Goal: Register for event/course

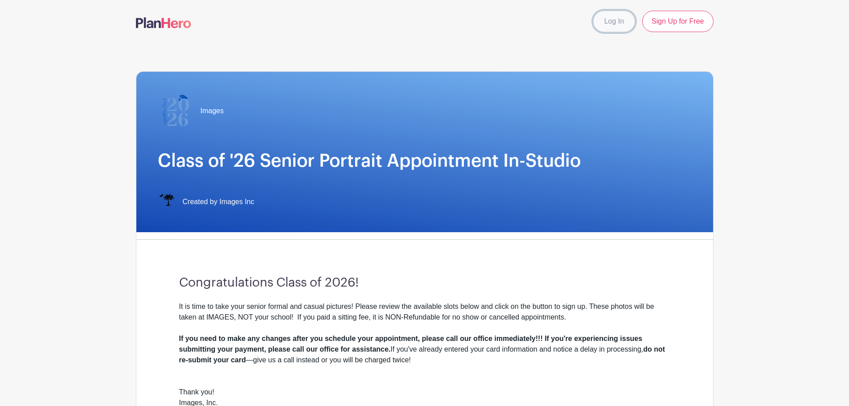
click at [617, 20] on link "Log In" at bounding box center [614, 21] width 42 height 21
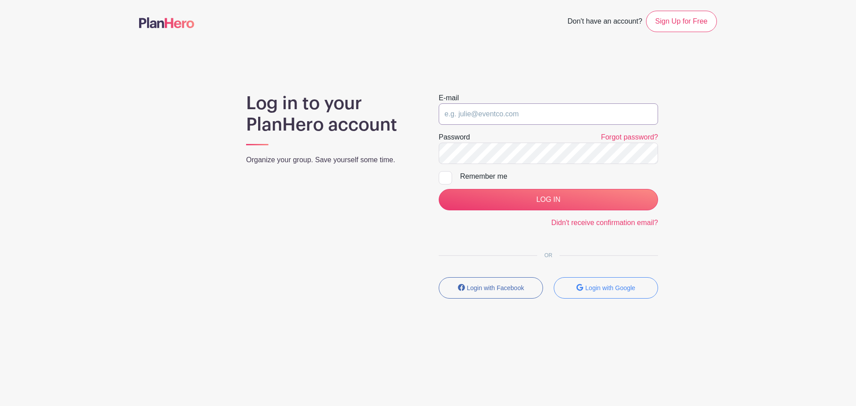
click at [543, 114] on input "email" at bounding box center [548, 113] width 219 height 21
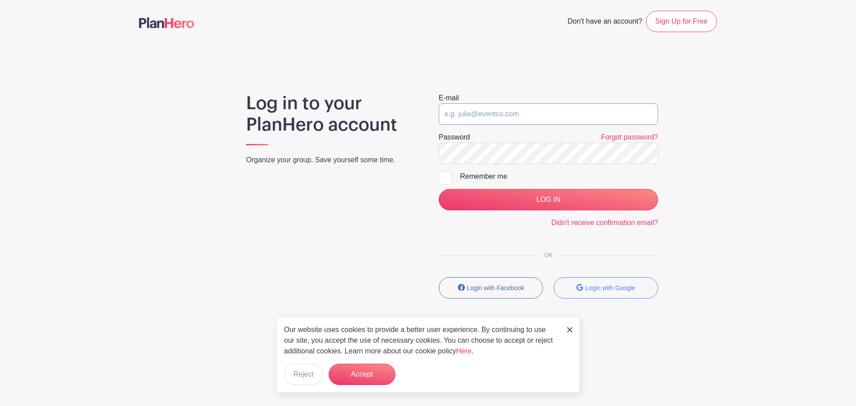
type input "[EMAIL_ADDRESS][DOMAIN_NAME]"
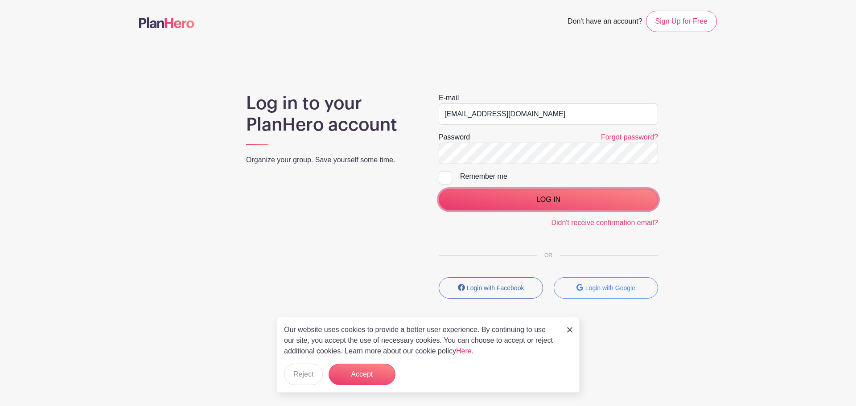
click at [499, 203] on input "LOG IN" at bounding box center [548, 199] width 219 height 21
click at [499, 203] on div "LOG IN" at bounding box center [548, 199] width 219 height 21
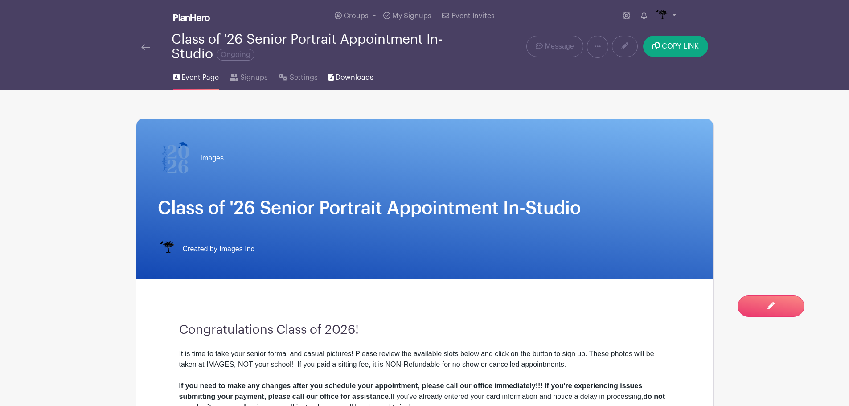
click at [367, 78] on span "Downloads" at bounding box center [355, 77] width 38 height 11
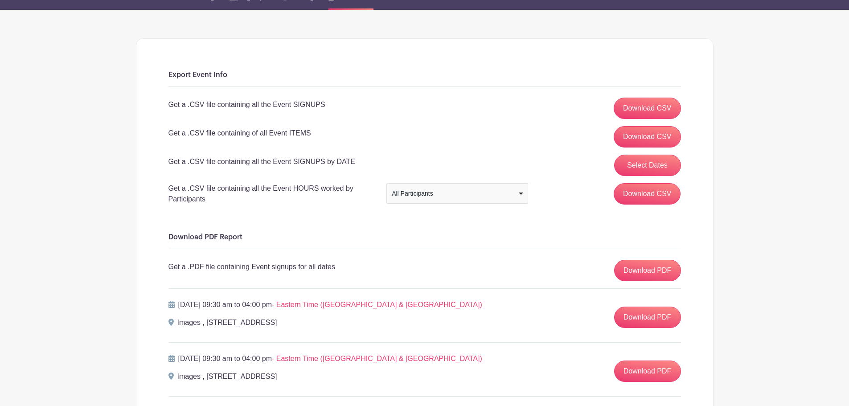
scroll to position [45, 0]
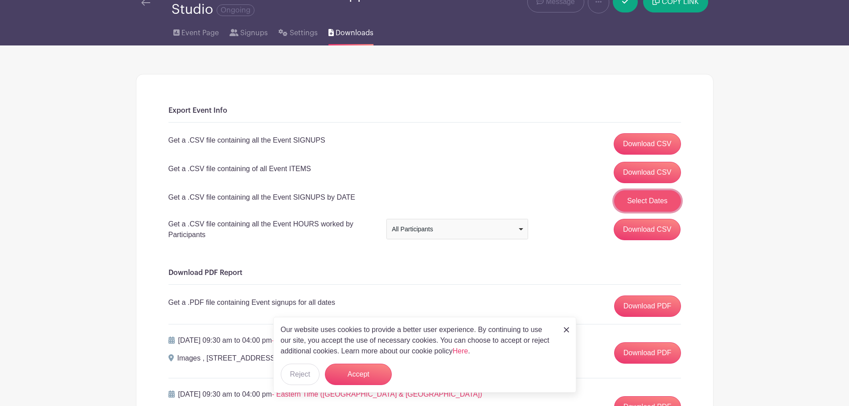
click at [670, 197] on button "Select Dates" at bounding box center [647, 200] width 67 height 21
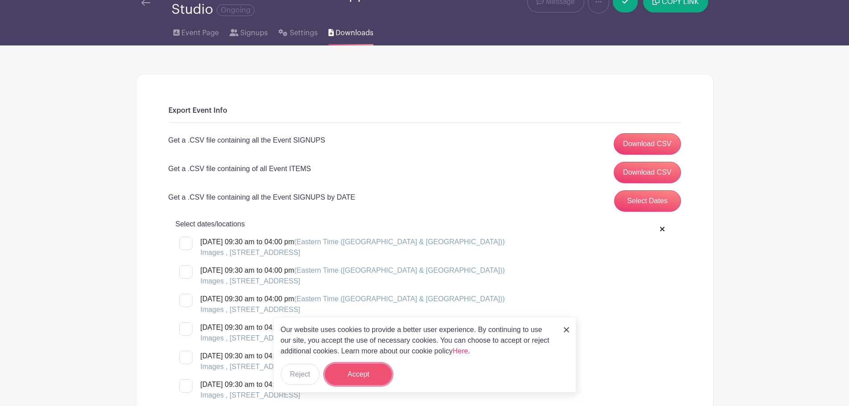
click at [370, 375] on button "Accept" at bounding box center [358, 374] width 67 height 21
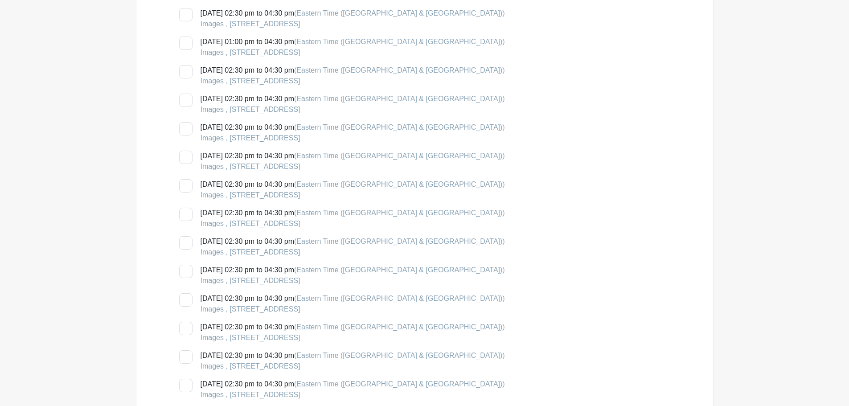
scroll to position [1650, 0]
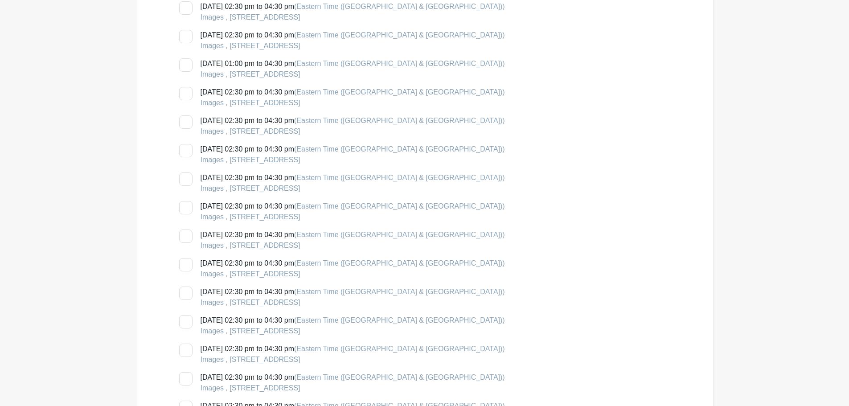
click at [186, 175] on div at bounding box center [185, 179] width 13 height 13
click at [185, 175] on input "[DATE] 02:30 pm to 04:30 pm (Eastern Time ([GEOGRAPHIC_DATA] & [GEOGRAPHIC_DATA…" at bounding box center [182, 176] width 6 height 6
click at [186, 175] on div at bounding box center [185, 179] width 13 height 13
click at [185, 175] on input "[DATE] 02:30 pm to 04:30 pm (Eastern Time ([GEOGRAPHIC_DATA] & [GEOGRAPHIC_DATA…" at bounding box center [182, 176] width 6 height 6
checkbox input "false"
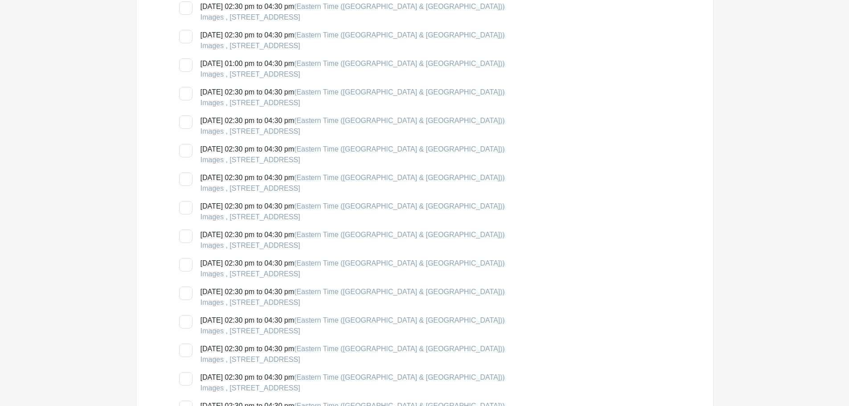
click at [185, 206] on div at bounding box center [185, 207] width 13 height 13
click at [185, 206] on input "[DATE] 02:30 pm to 04:30 pm (Eastern Time ([GEOGRAPHIC_DATA] & [GEOGRAPHIC_DATA…" at bounding box center [182, 204] width 6 height 6
checkbox input "true"
click at [185, 173] on div at bounding box center [185, 179] width 13 height 13
click at [185, 173] on input "[DATE] 02:30 pm to 04:30 pm (Eastern Time ([GEOGRAPHIC_DATA] & [GEOGRAPHIC_DATA…" at bounding box center [182, 176] width 6 height 6
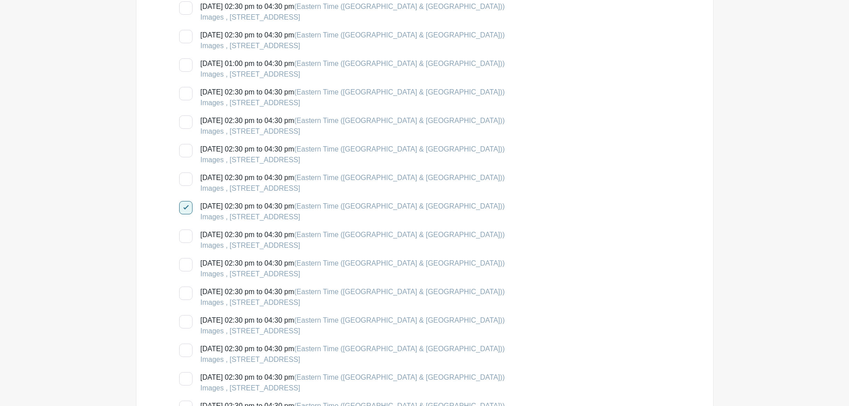
checkbox input "true"
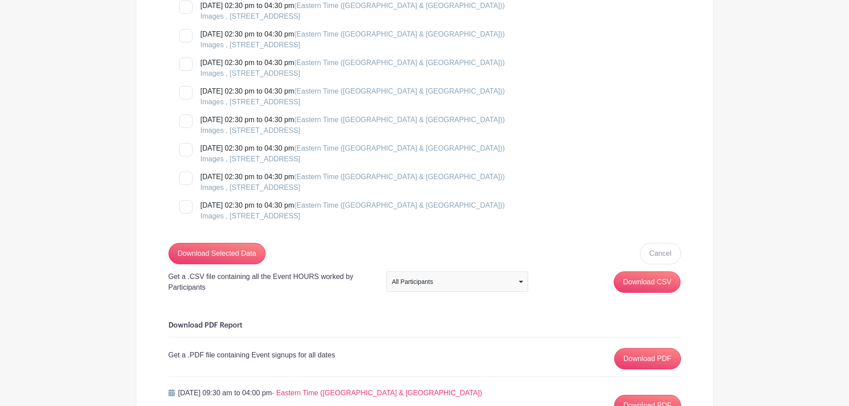
scroll to position [2184, 0]
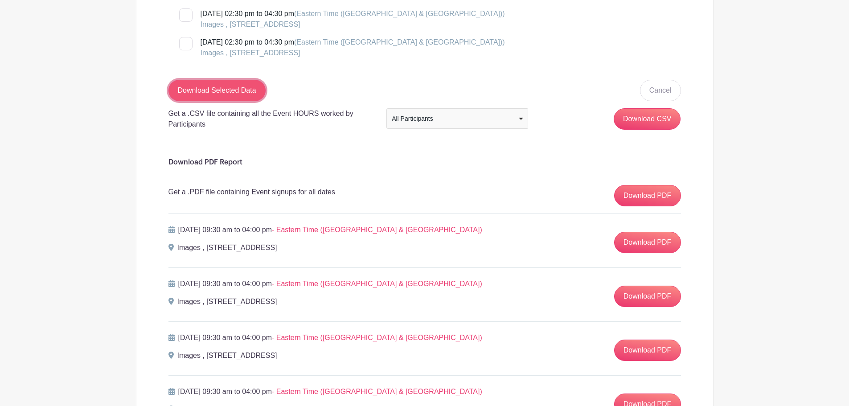
click at [247, 98] on input "Download Selected Data" at bounding box center [217, 90] width 97 height 21
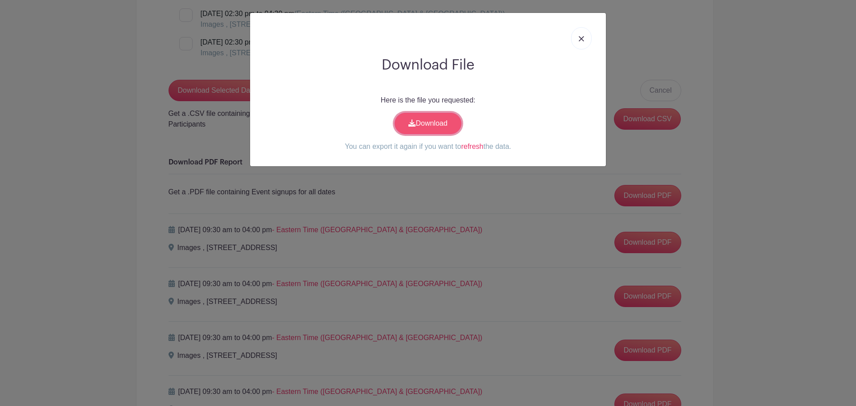
click at [420, 119] on link "Download" at bounding box center [428, 123] width 67 height 21
click at [582, 38] on img at bounding box center [581, 38] width 5 height 5
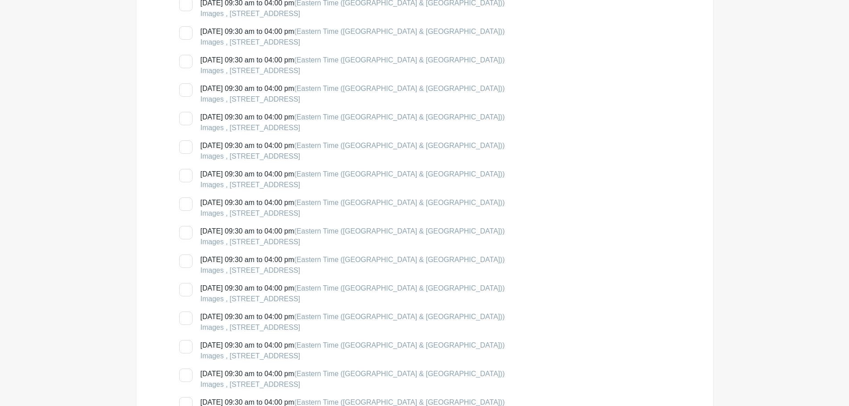
scroll to position [0, 0]
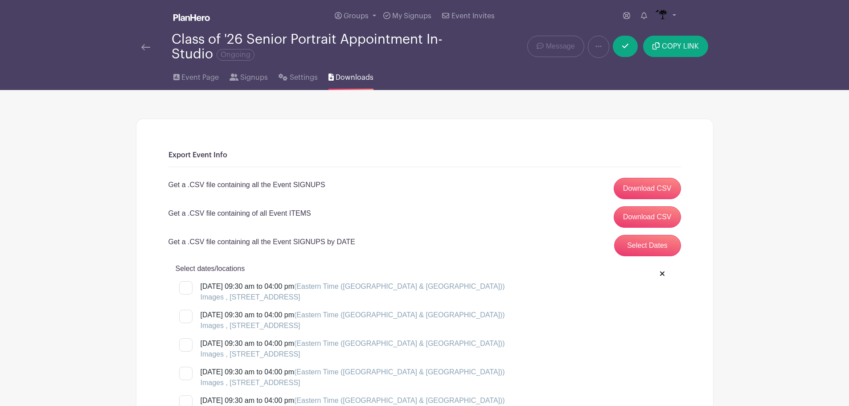
click at [149, 53] on div "Class of '26 Senior Portrait Appointment In-Studio Ongoing" at bounding box center [304, 46] width 326 height 29
click at [144, 45] on img at bounding box center [145, 47] width 9 height 6
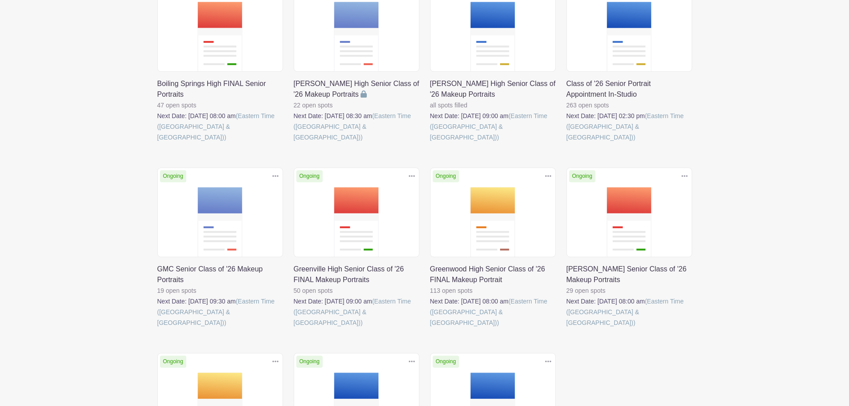
scroll to position [178, 0]
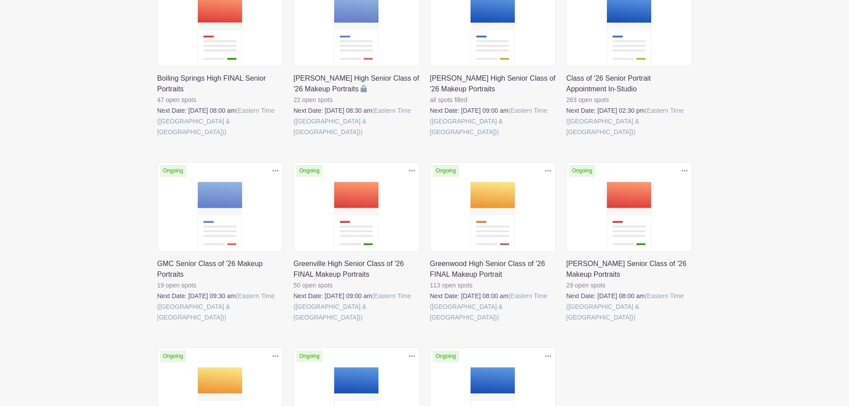
click at [567, 323] on link at bounding box center [567, 323] width 0 height 0
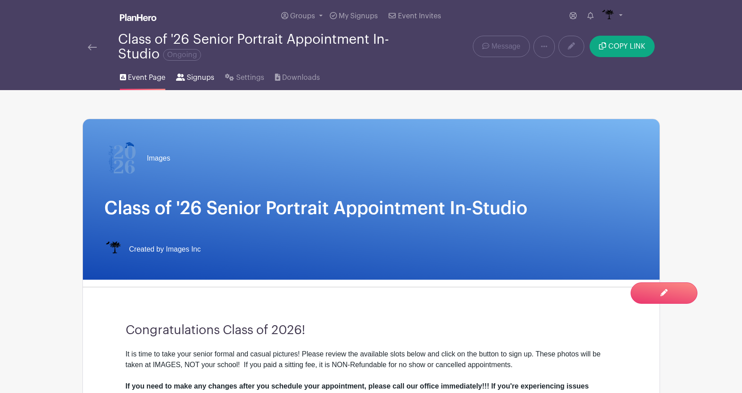
click at [198, 83] on link "Signups" at bounding box center [195, 76] width 38 height 29
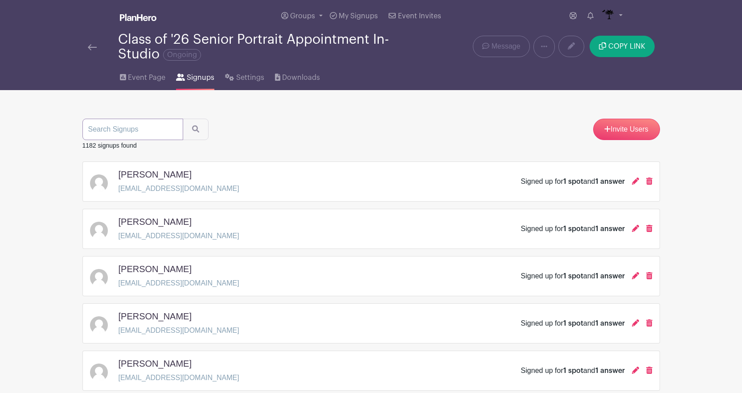
click at [124, 132] on input "search" at bounding box center [132, 129] width 101 height 21
type input "smith"
click at [183, 119] on button "submit" at bounding box center [196, 129] width 26 height 21
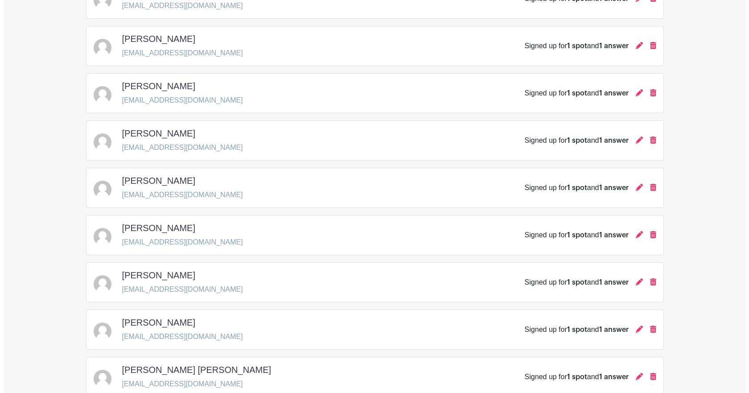
scroll to position [624, 0]
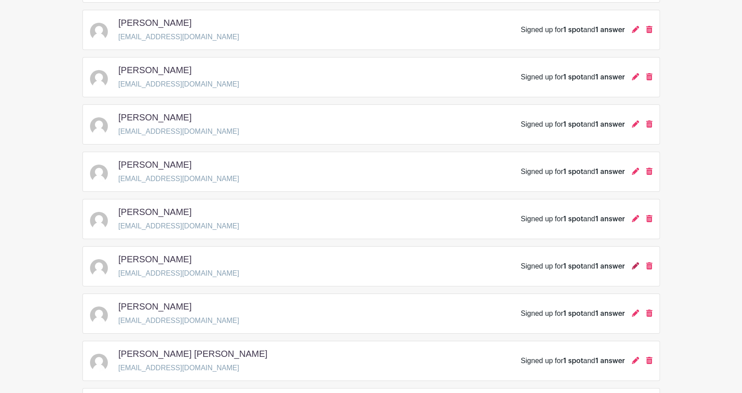
click at [634, 263] on icon at bounding box center [635, 265] width 7 height 7
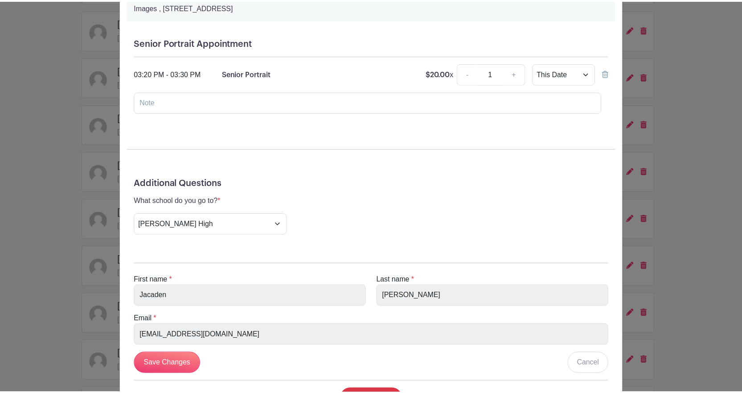
scroll to position [0, 0]
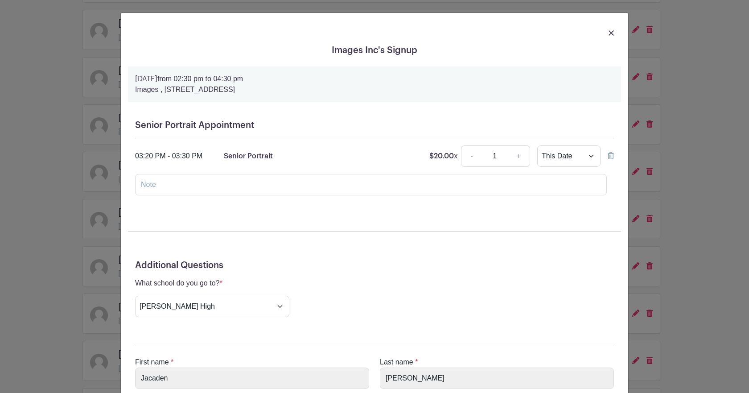
click at [609, 34] on img at bounding box center [611, 32] width 5 height 5
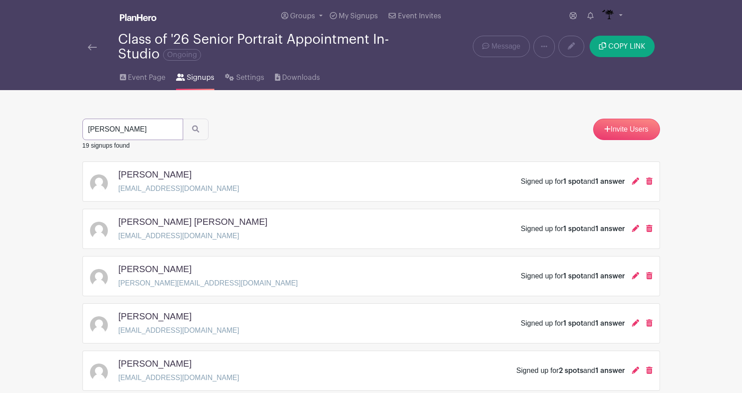
drag, startPoint x: 145, startPoint y: 132, endPoint x: 44, endPoint y: 124, distance: 101.5
type input "c"
type input "krook"
click at [183, 119] on button "submit" at bounding box center [196, 129] width 26 height 21
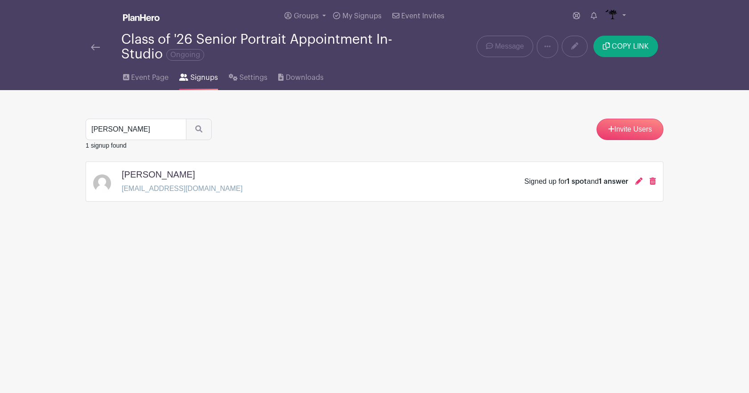
click at [639, 177] on div at bounding box center [638, 181] width 7 height 11
click at [642, 180] on icon at bounding box center [638, 180] width 7 height 7
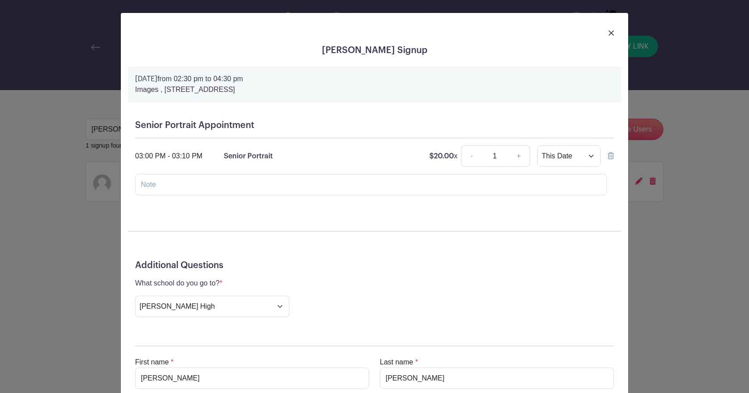
click at [603, 33] on div at bounding box center [374, 32] width 493 height 25
click at [609, 32] on img at bounding box center [611, 32] width 5 height 5
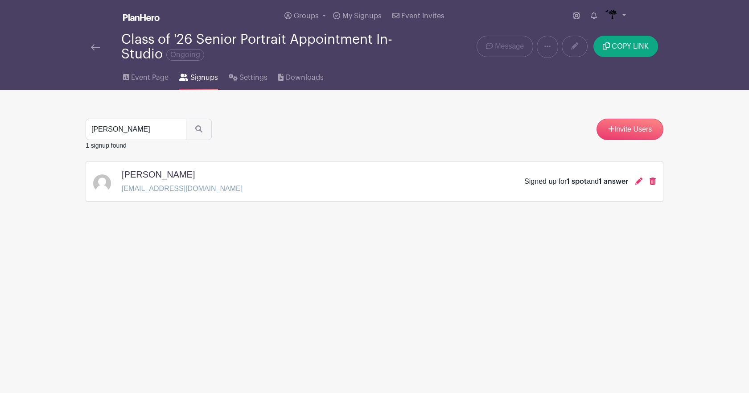
click at [95, 42] on link at bounding box center [95, 46] width 9 height 11
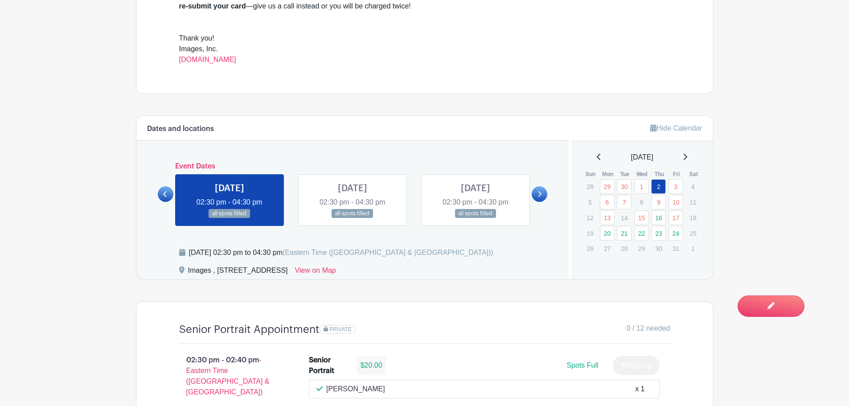
scroll to position [446, 0]
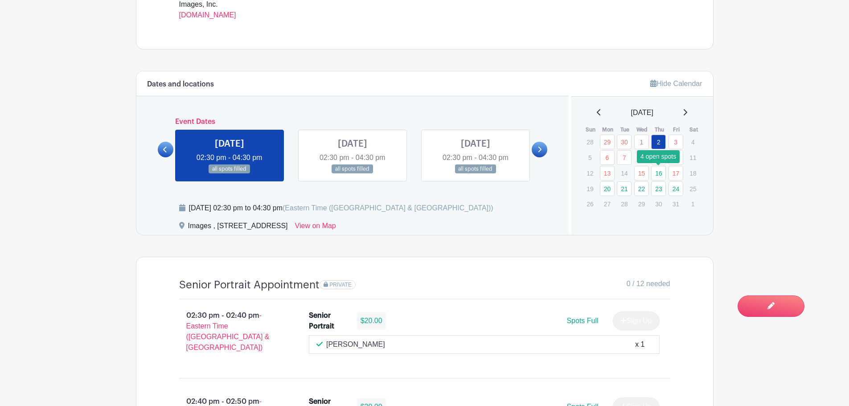
click at [659, 173] on link "16" at bounding box center [658, 173] width 15 height 15
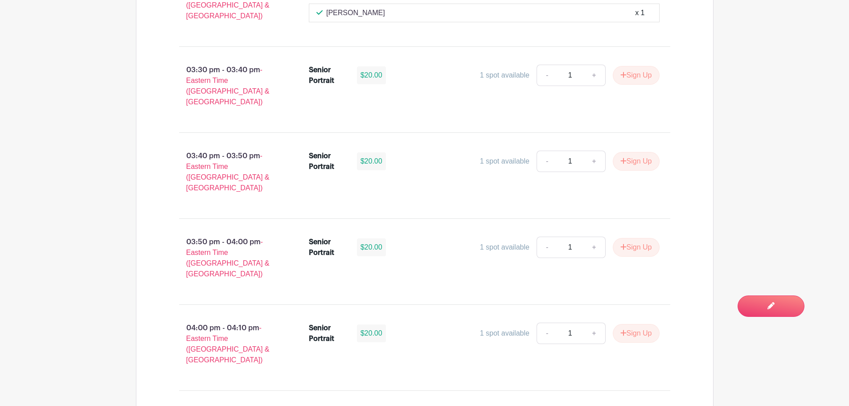
scroll to position [1204, 0]
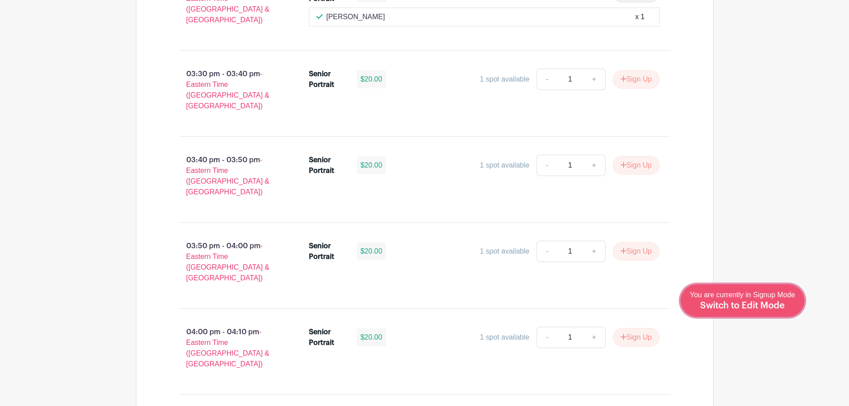
click at [770, 296] on span "You are currently in Signup Mode Switch to Edit Mode" at bounding box center [742, 300] width 105 height 19
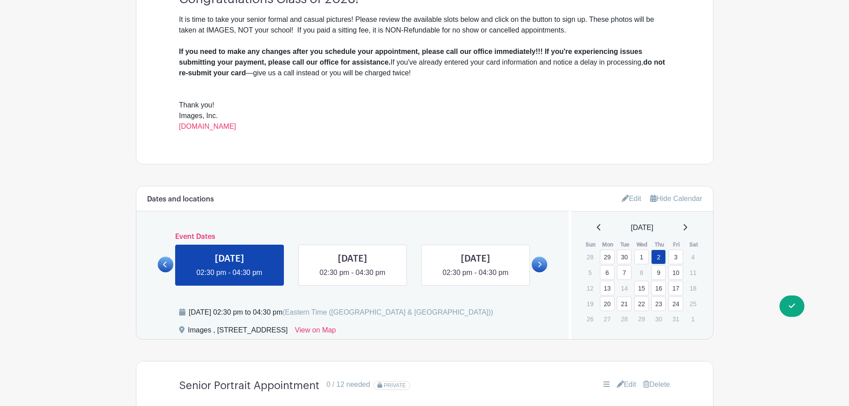
scroll to position [357, 0]
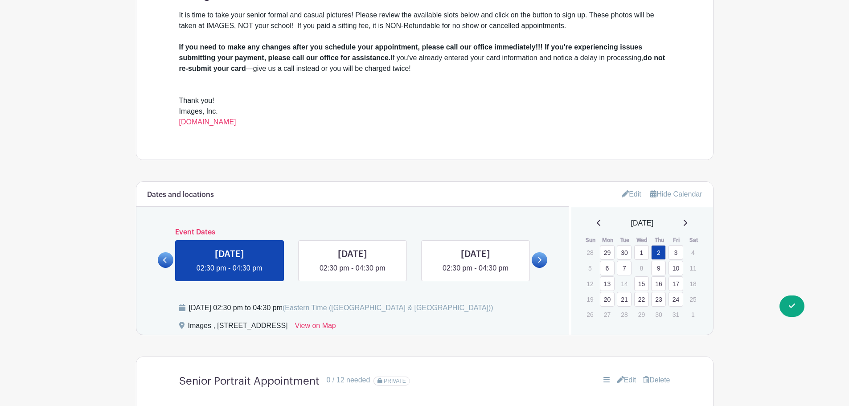
click at [660, 283] on link "16" at bounding box center [658, 283] width 15 height 15
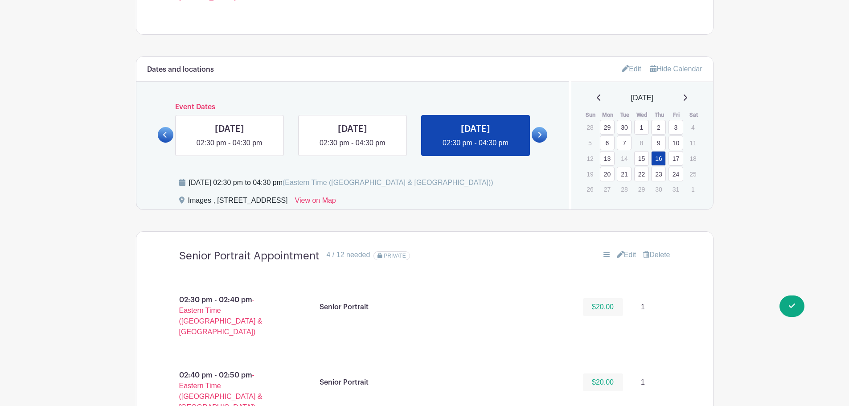
scroll to position [490, 0]
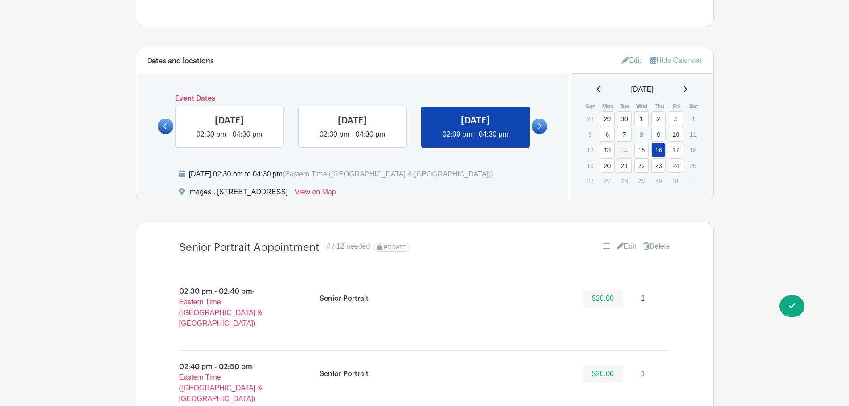
click at [627, 247] on link "Edit" at bounding box center [627, 246] width 20 height 11
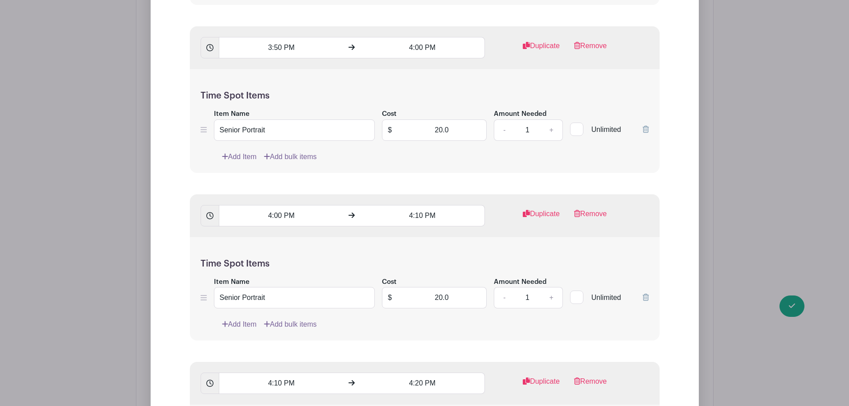
scroll to position [2274, 0]
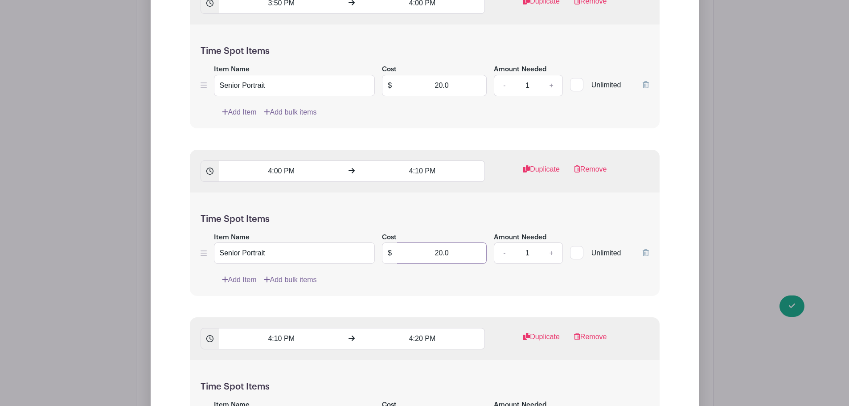
drag, startPoint x: 422, startPoint y: 251, endPoint x: 487, endPoint y: 247, distance: 64.8
click at [487, 247] on input "20.0" at bounding box center [442, 253] width 90 height 21
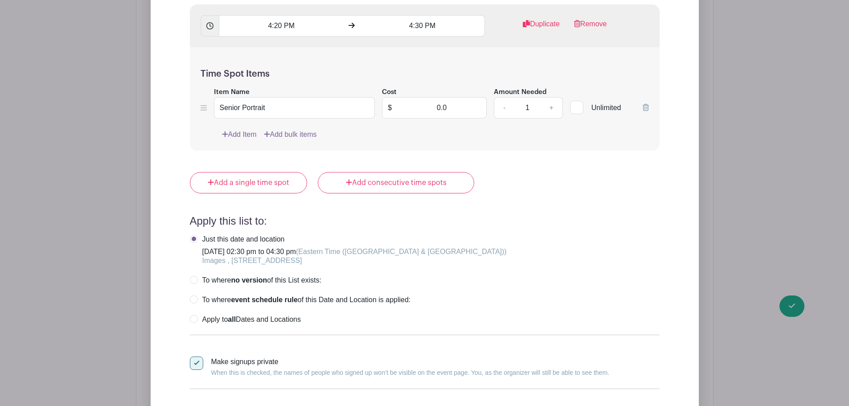
scroll to position [2942, 0]
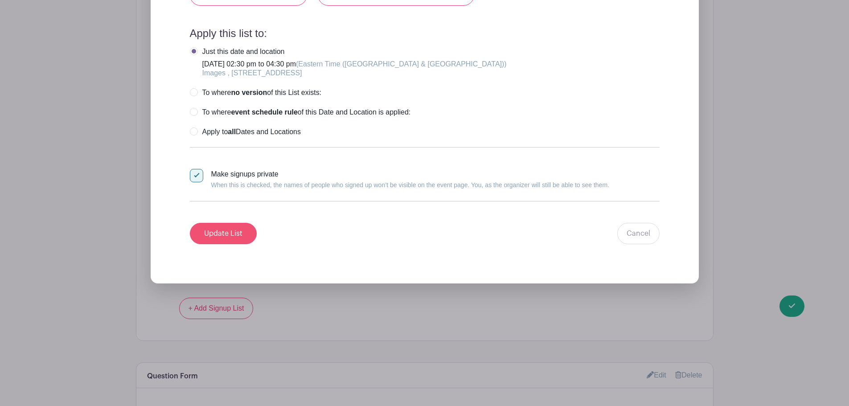
type input "0"
click at [231, 236] on input "Update List" at bounding box center [223, 233] width 67 height 21
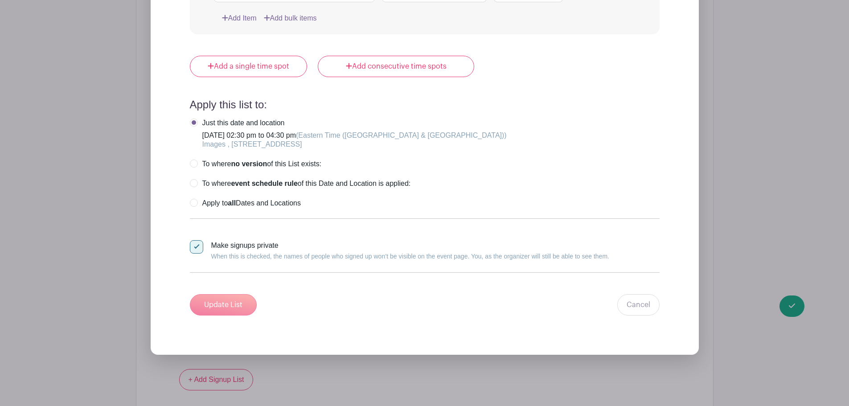
scroll to position [3014, 0]
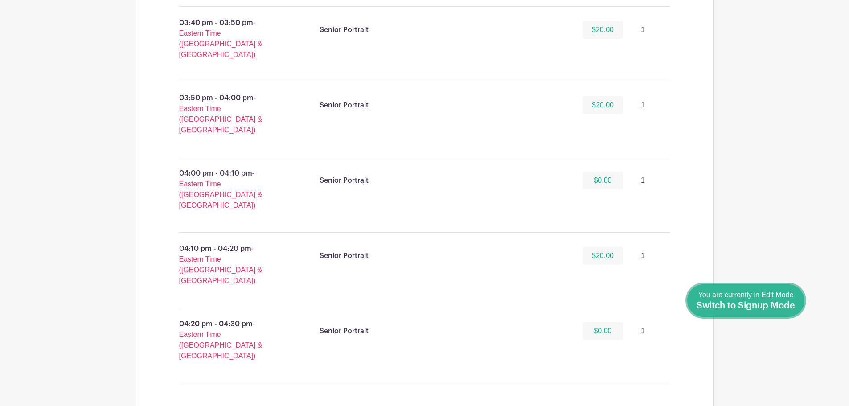
click at [790, 302] on span "Switch to Signup Mode" at bounding box center [746, 305] width 99 height 9
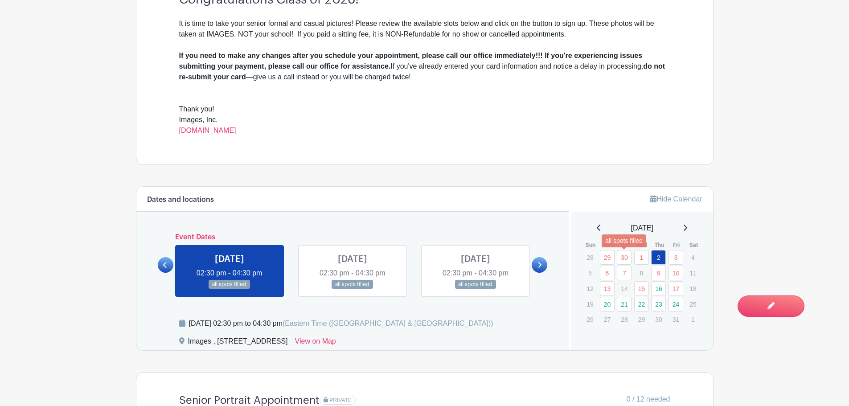
scroll to position [455, 0]
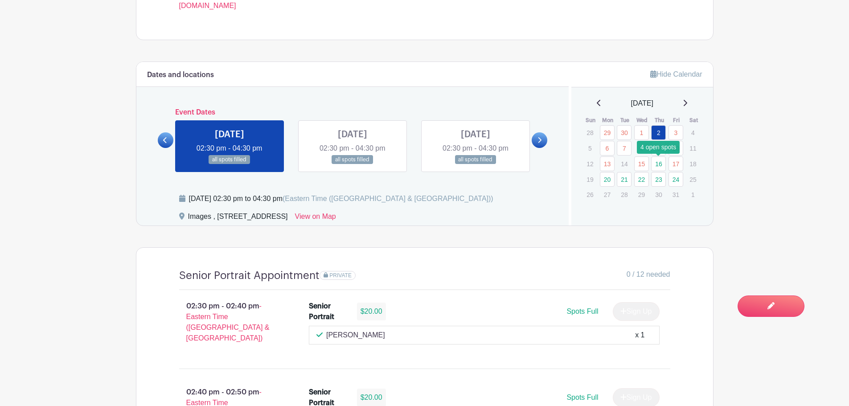
click at [660, 162] on link "16" at bounding box center [658, 163] width 15 height 15
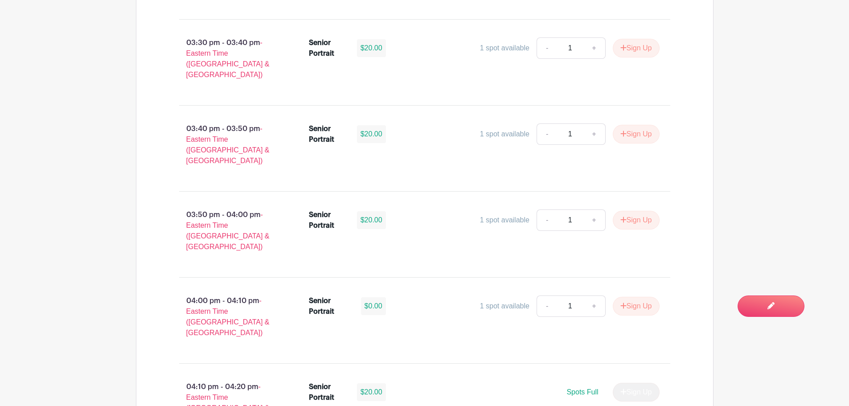
scroll to position [1258, 0]
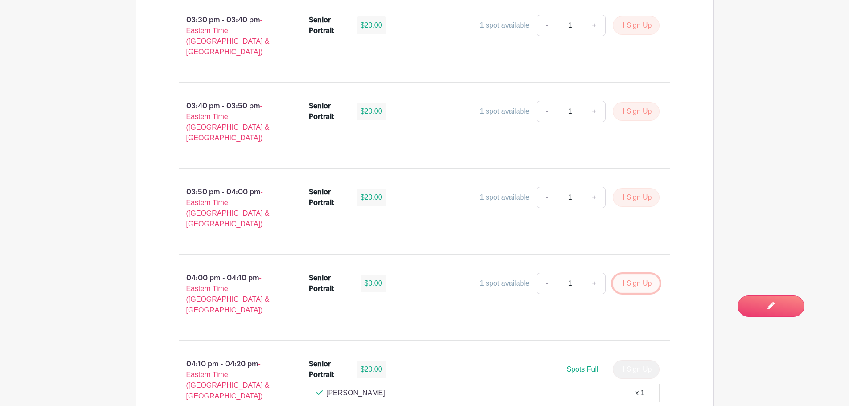
click at [636, 274] on button "Sign Up" at bounding box center [636, 283] width 47 height 19
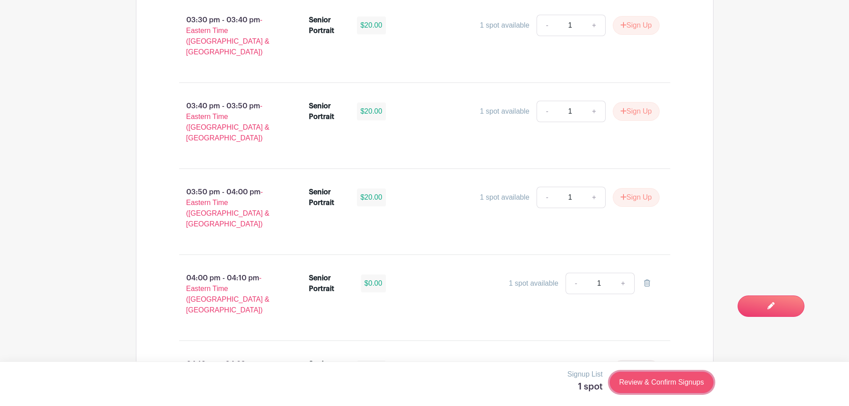
click at [675, 381] on link "Review & Confirm Signups" at bounding box center [661, 382] width 103 height 21
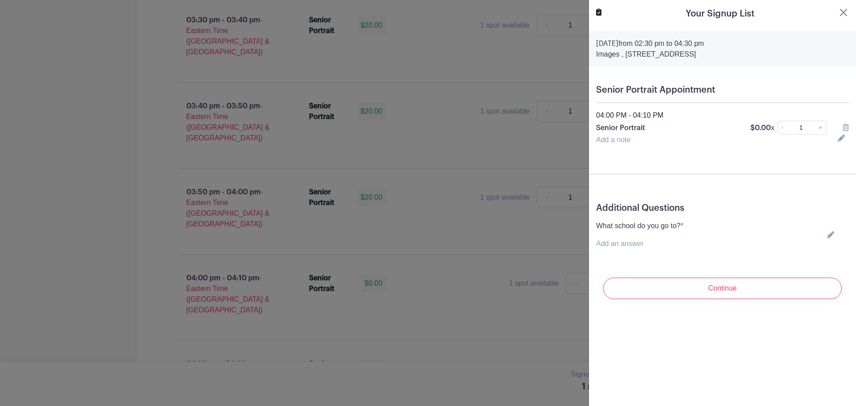
click at [827, 234] on icon at bounding box center [830, 234] width 7 height 7
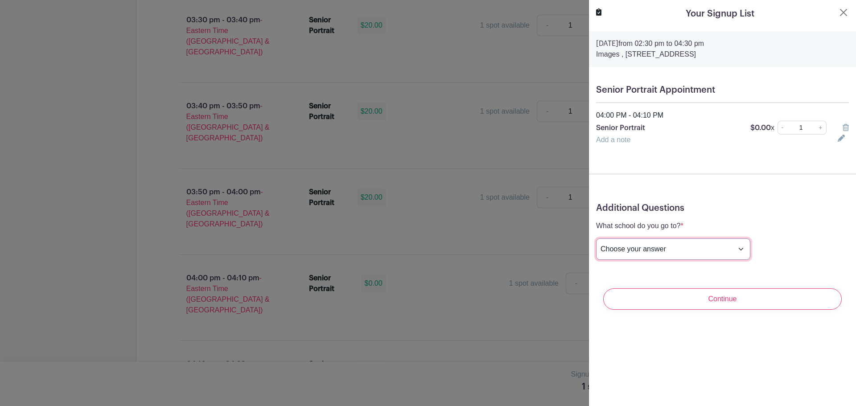
click at [695, 247] on select "Choose your answer Boiling Springs High Broome High Byrnes High Chesnee High Cl…" at bounding box center [673, 249] width 154 height 21
select select "3956"
click at [596, 239] on select "Choose your answer Boiling Springs High Broome High Byrnes High Chesnee High Cl…" at bounding box center [673, 249] width 154 height 21
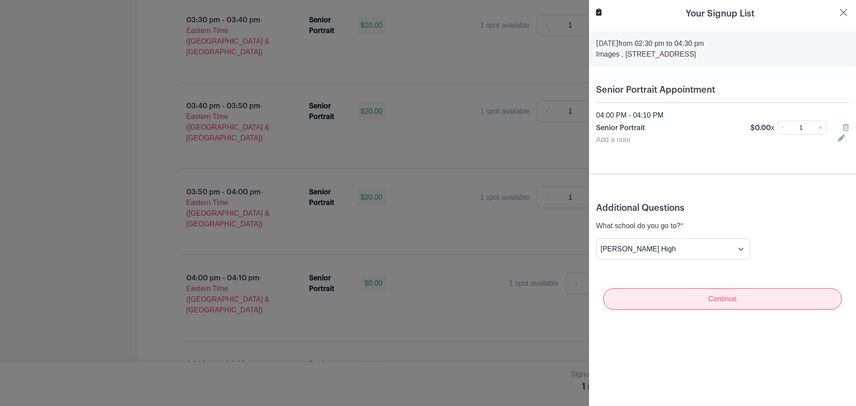
click at [683, 296] on input "Continue" at bounding box center [722, 298] width 239 height 21
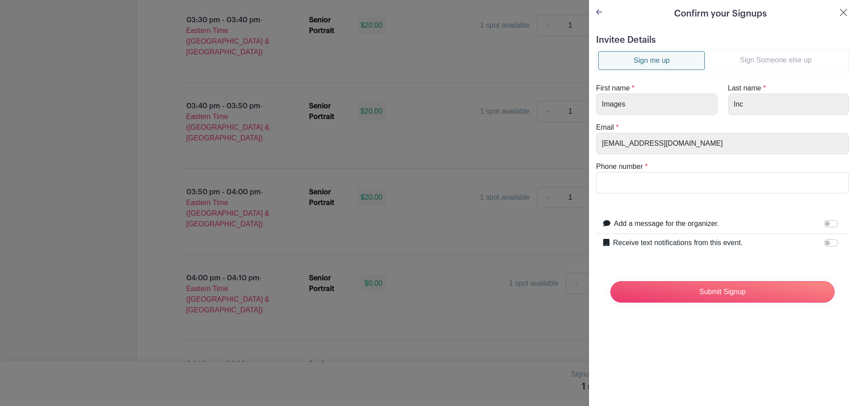
click at [761, 58] on link "Sign Someone else up" at bounding box center [776, 60] width 142 height 18
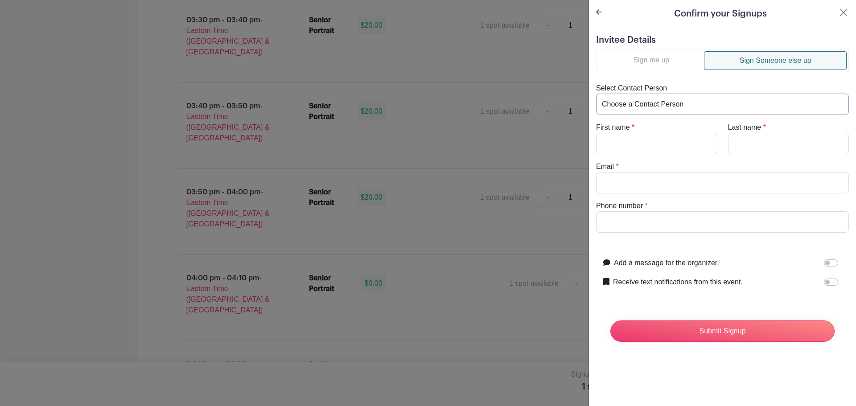
click at [660, 108] on select "Choose a Contact Person Aaron Whitner (aaronwhitner42@gmail.com) Abby Herringto…" at bounding box center [722, 104] width 253 height 21
select select "toyasanders086@gmail.com"
click at [596, 94] on select "Choose a Contact Person Aaron Whitner (aaronwhitner42@gmail.com) Abby Herringto…" at bounding box center [722, 104] width 253 height 21
type input "Jacaden"
type input "Smith"
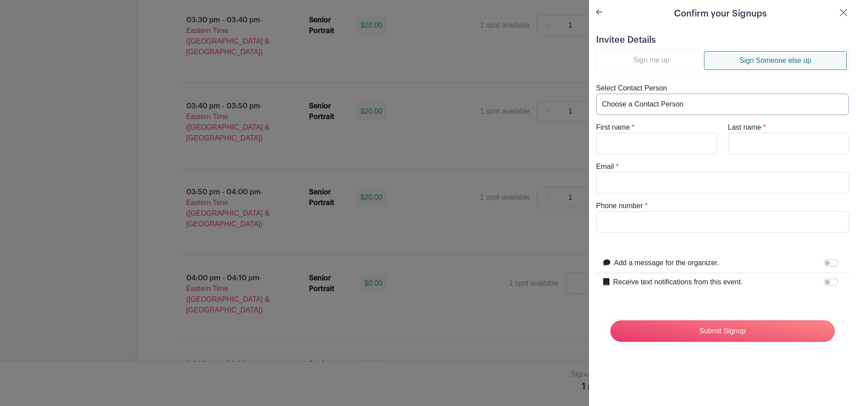
type input "toyasanders086@gmail.com"
type input "8649012982"
drag, startPoint x: 677, startPoint y: 222, endPoint x: 597, endPoint y: 230, distance: 80.7
click at [597, 230] on input "8649012982" at bounding box center [722, 221] width 253 height 21
click at [824, 281] on input "Receive text notifications from this event." at bounding box center [831, 282] width 14 height 7
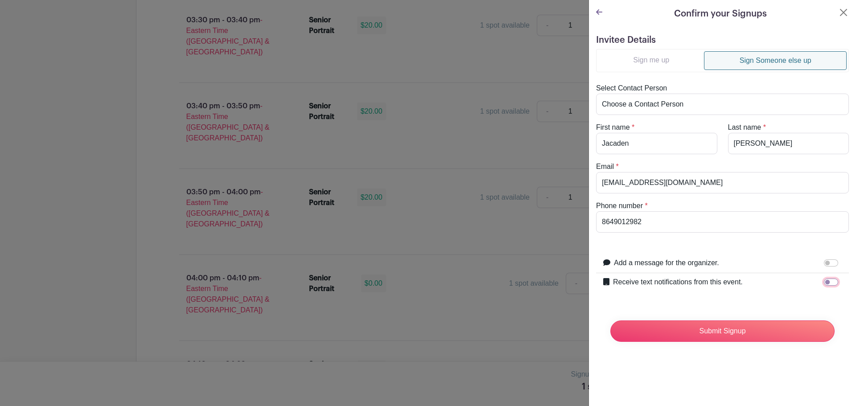
checkbox input "true"
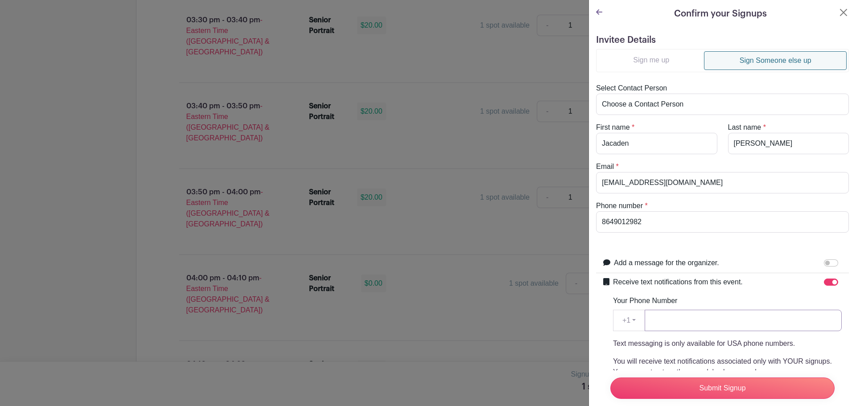
paste input "8649012982"
type input "8649012982"
click at [732, 380] on input "Submit Signup" at bounding box center [722, 388] width 224 height 21
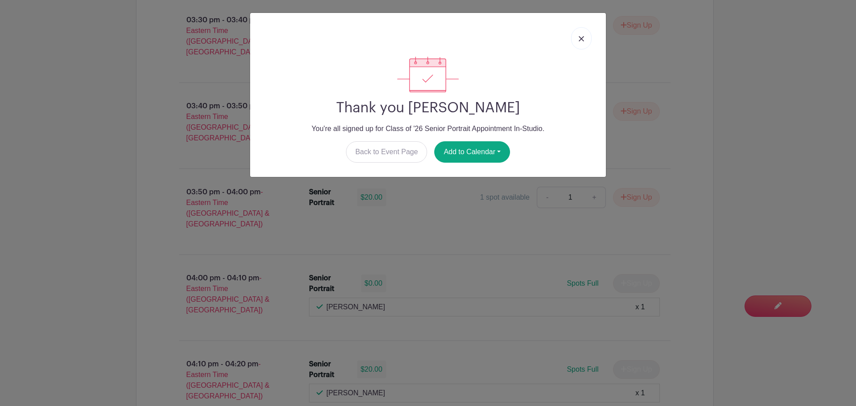
click at [580, 40] on img at bounding box center [581, 38] width 5 height 5
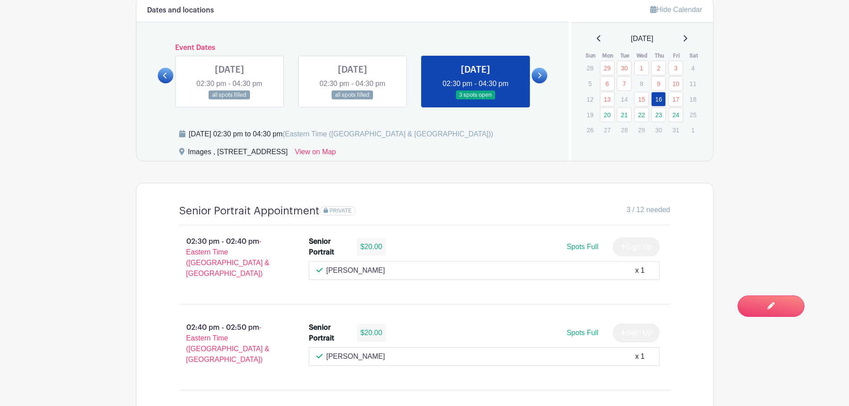
scroll to position [500, 0]
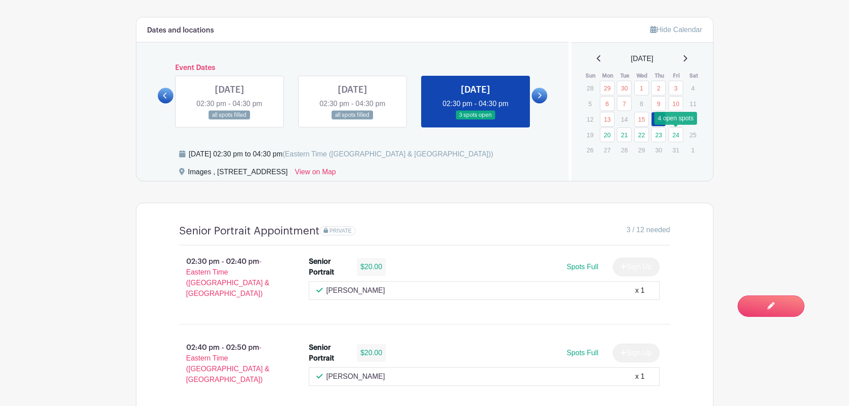
click at [676, 136] on link "24" at bounding box center [676, 135] width 15 height 15
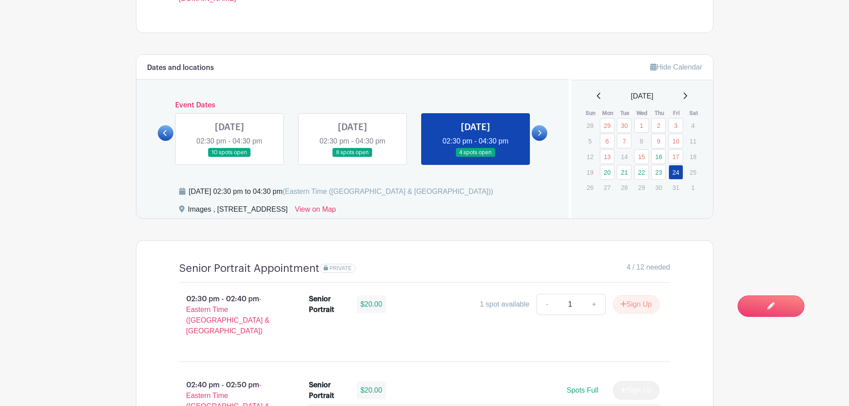
scroll to position [500, 0]
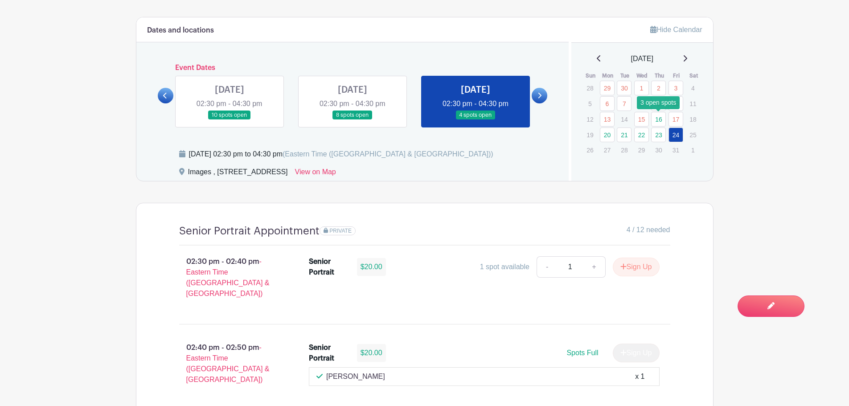
click at [654, 119] on link "16" at bounding box center [658, 119] width 15 height 15
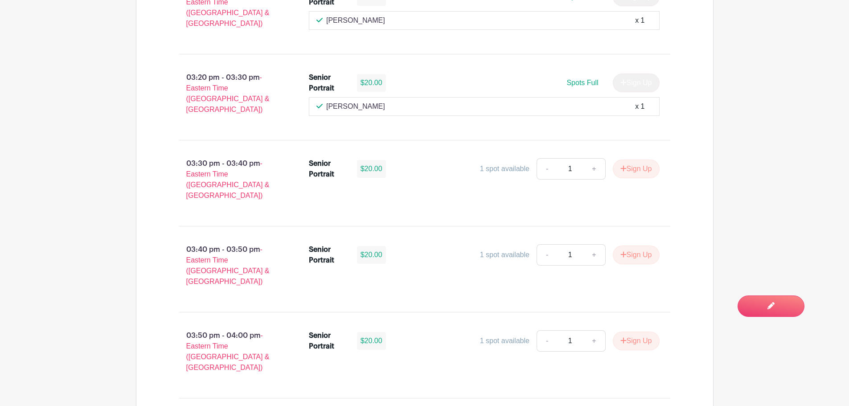
scroll to position [1124, 0]
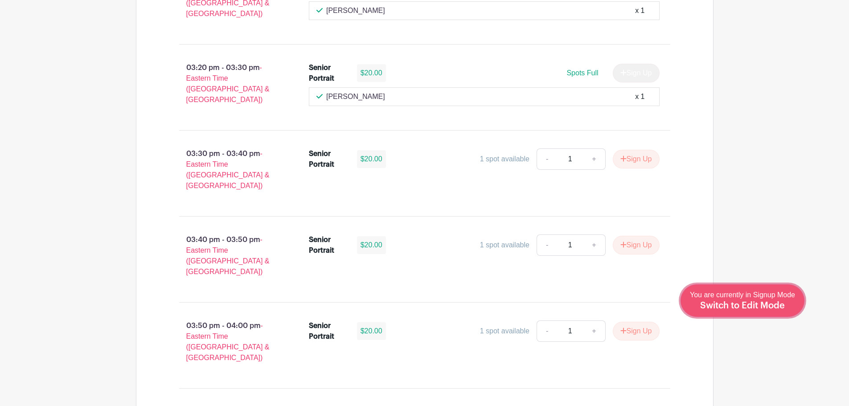
click at [782, 298] on span "You are currently in Signup Mode Switch to Edit Mode" at bounding box center [742, 300] width 105 height 19
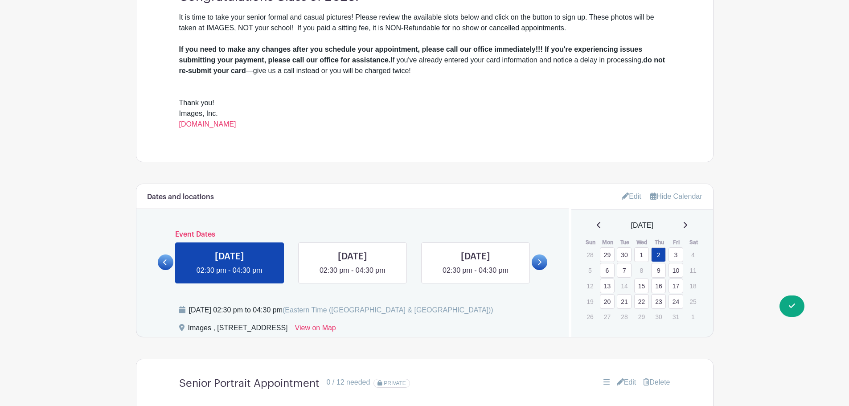
scroll to position [357, 0]
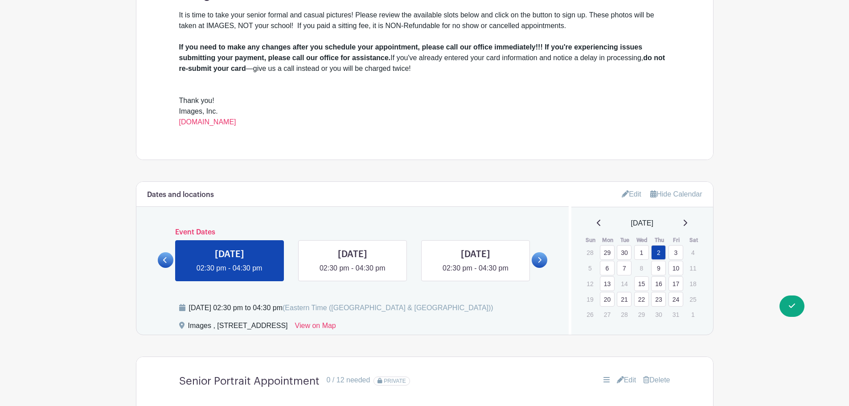
click at [662, 284] on link "16" at bounding box center [658, 283] width 15 height 15
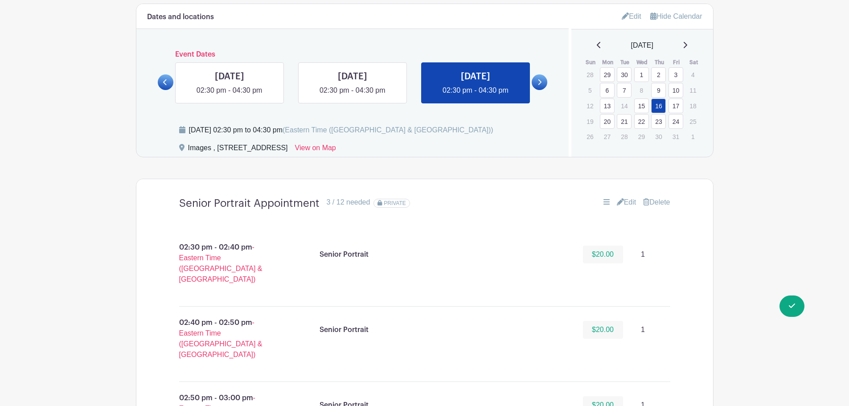
scroll to position [535, 0]
click at [628, 203] on link "Edit" at bounding box center [627, 202] width 20 height 11
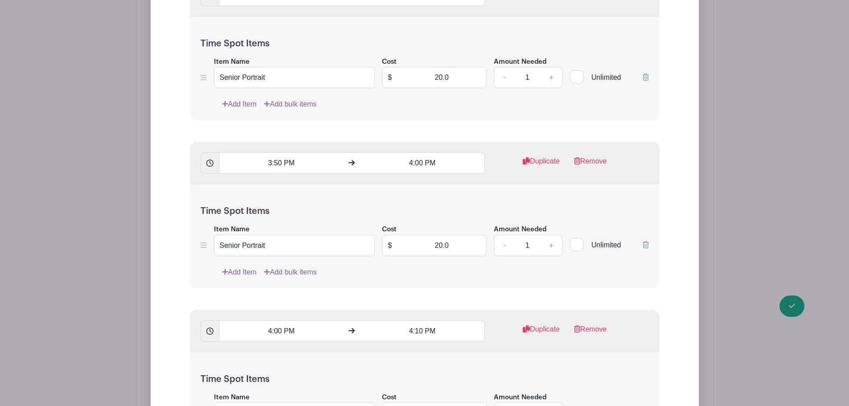
scroll to position [2140, 0]
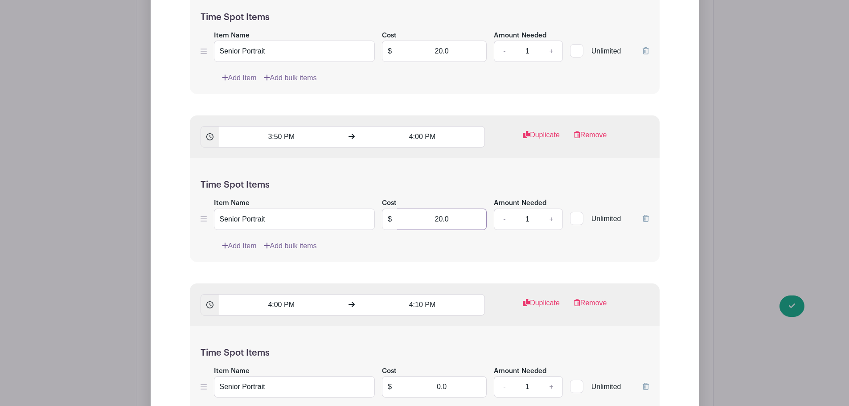
drag, startPoint x: 421, startPoint y: 220, endPoint x: 475, endPoint y: 216, distance: 54.1
click at [475, 216] on input "20.0" at bounding box center [442, 219] width 90 height 21
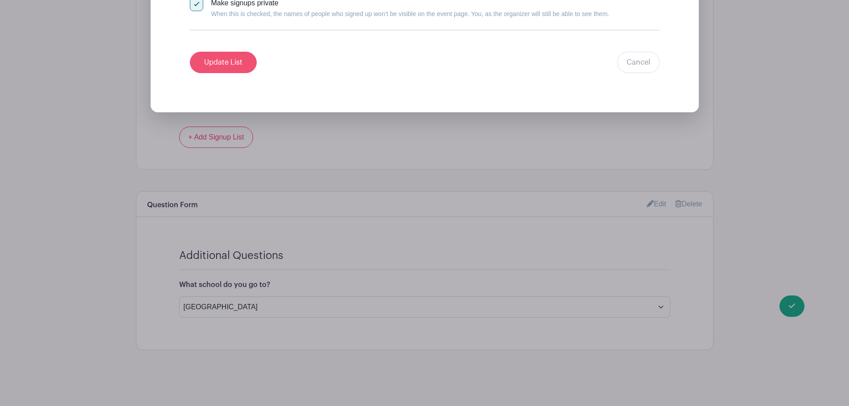
type input "0"
click at [226, 58] on input "Update List" at bounding box center [223, 62] width 67 height 21
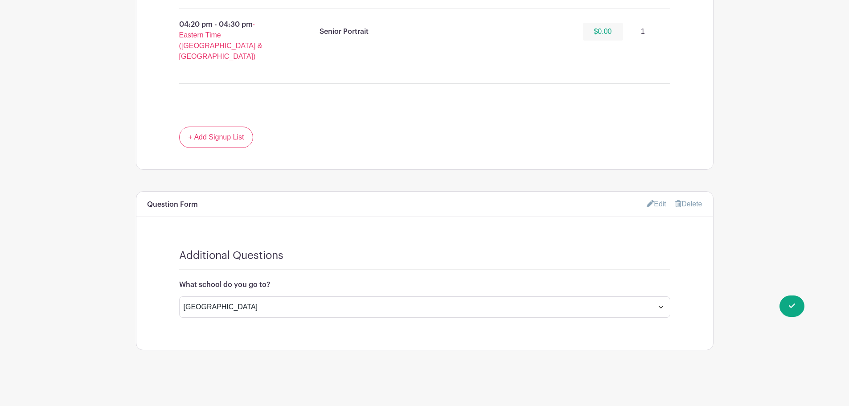
scroll to position [1458, 0]
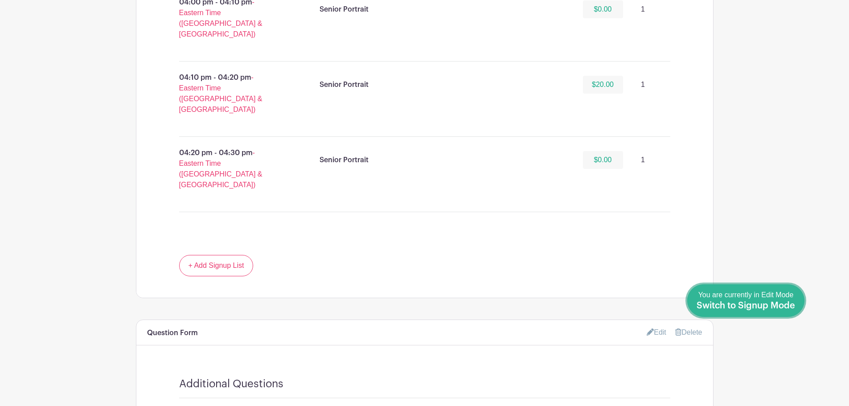
click at [782, 299] on div "You are currently in Edit Mode Switch to Signup Mode" at bounding box center [746, 301] width 99 height 22
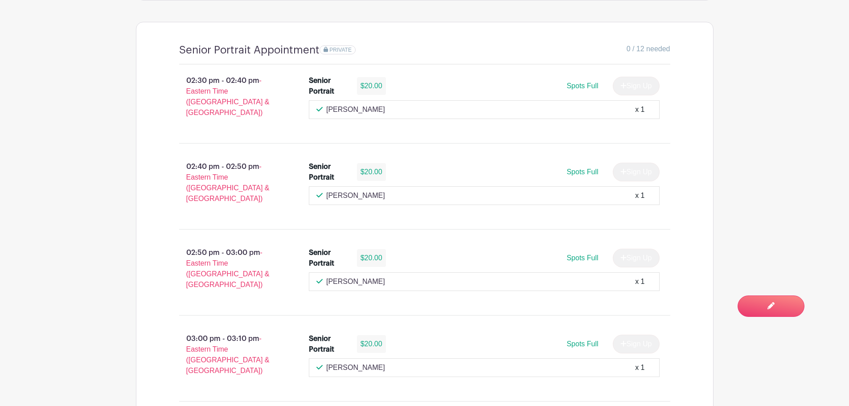
scroll to position [446, 0]
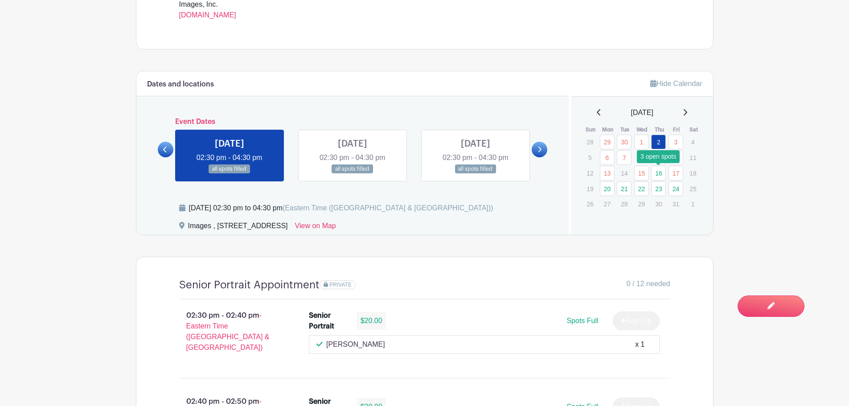
click at [656, 172] on link "16" at bounding box center [658, 173] width 15 height 15
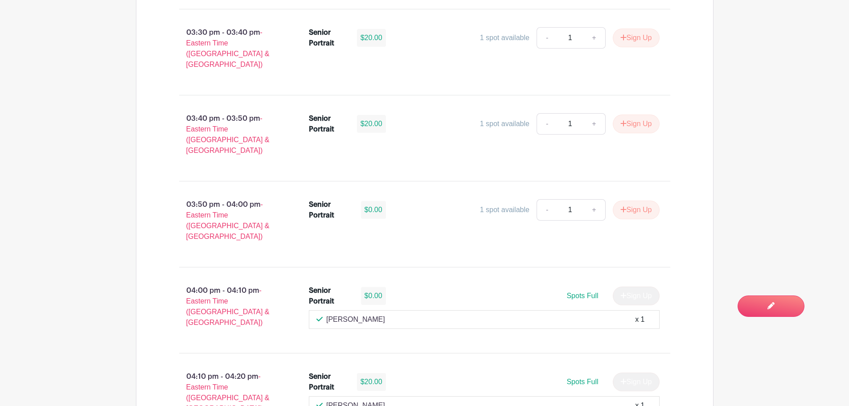
scroll to position [1248, 0]
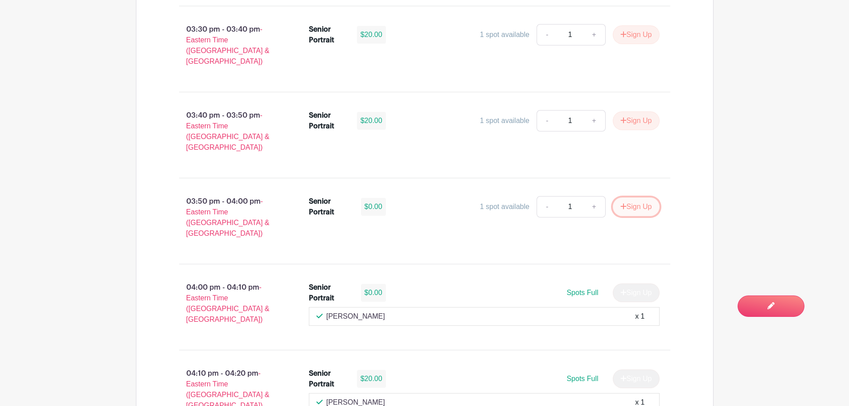
click at [636, 197] on button "Sign Up" at bounding box center [636, 206] width 47 height 19
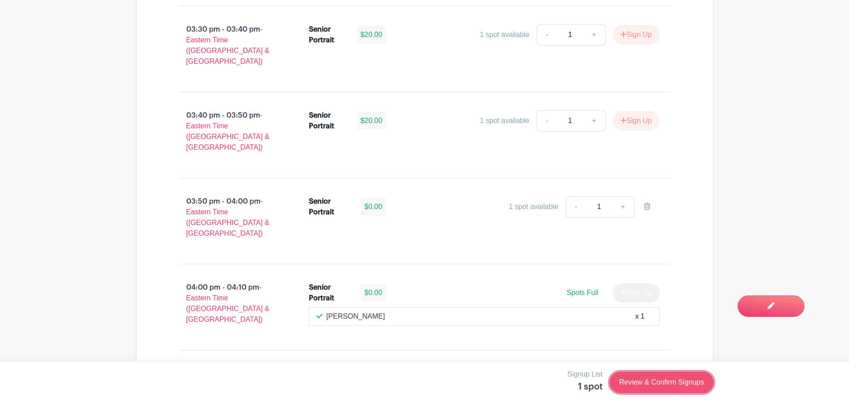
click at [680, 382] on link "Review & Confirm Signups" at bounding box center [661, 382] width 103 height 21
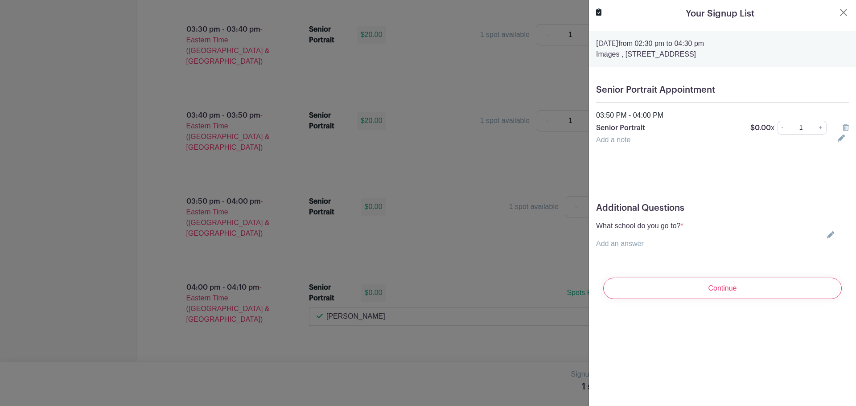
click at [826, 230] on div "What school do you go to? * Add an answer Choose your answer Boiling Springs Hi…" at bounding box center [722, 235] width 253 height 29
click at [827, 231] on icon at bounding box center [830, 234] width 7 height 7
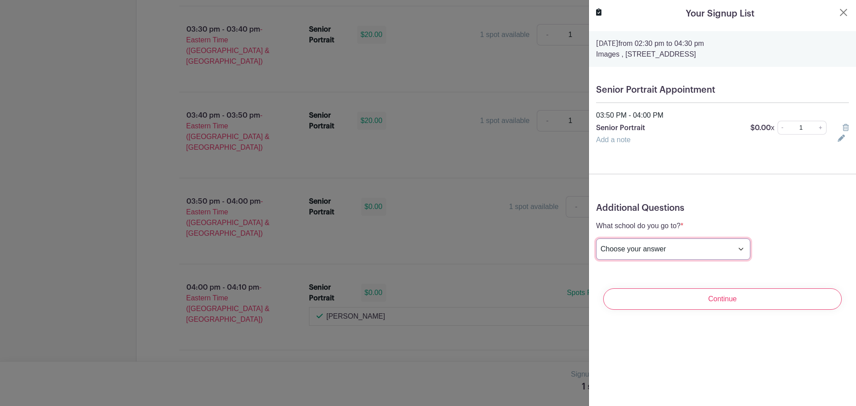
click at [697, 253] on select "Choose your answer Boiling Springs High Broome High Byrnes High Chesnee High Cl…" at bounding box center [673, 249] width 154 height 21
select select "3938"
click at [596, 239] on select "Choose your answer Boiling Springs High Broome High Byrnes High Chesnee High Cl…" at bounding box center [673, 249] width 154 height 21
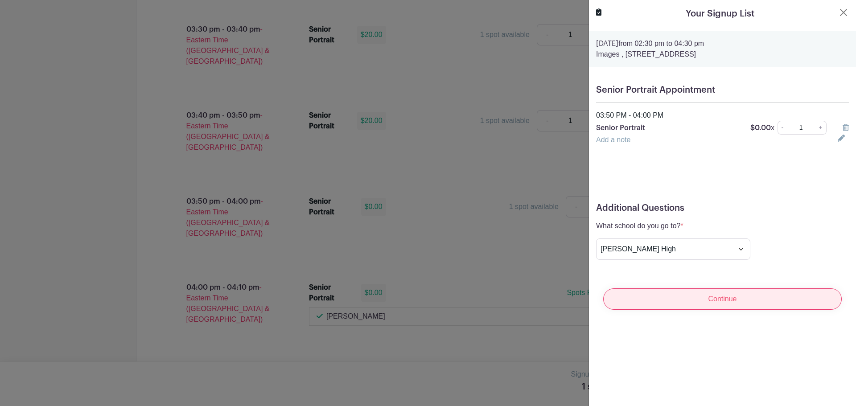
click at [753, 297] on input "Continue" at bounding box center [722, 298] width 239 height 21
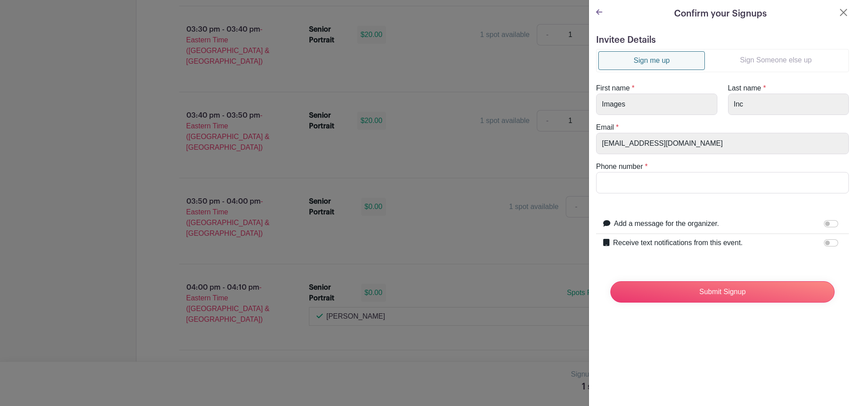
click at [758, 63] on link "Sign Someone else up" at bounding box center [776, 60] width 142 height 18
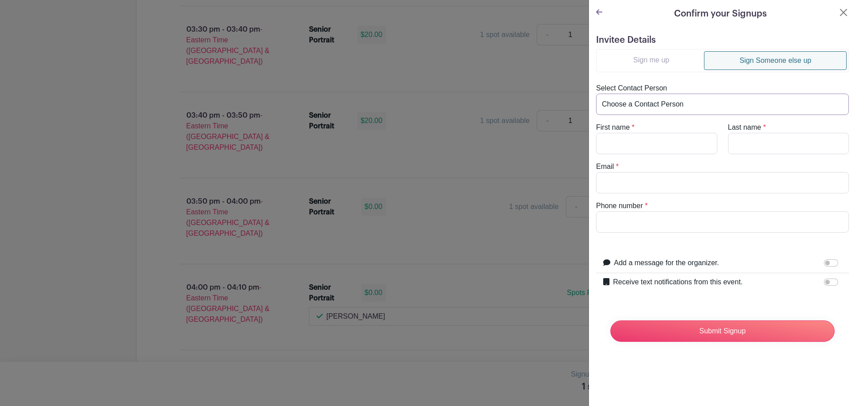
click at [686, 103] on select "Choose a Contact Person Aaron Whitner (aaronwhitner42@gmail.com) Abby Herringto…" at bounding box center [722, 104] width 253 height 21
select select "kristina_s153@hotmail.com"
click at [596, 94] on select "Choose a Contact Person Aaron Whitner (aaronwhitner42@gmail.com) Abby Herringto…" at bounding box center [722, 104] width 253 height 21
type input "Cole"
type input "Krook"
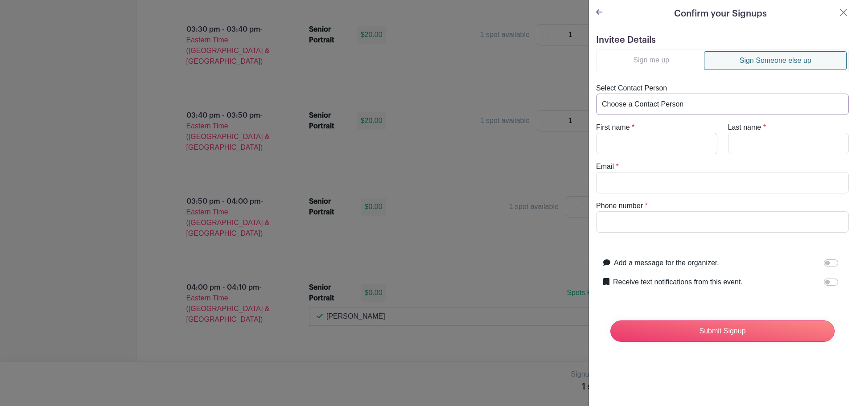
type input "kristina_s153@hotmail.com"
type input "603-547-5270"
drag, startPoint x: 681, startPoint y: 217, endPoint x: 576, endPoint y: 238, distance: 107.3
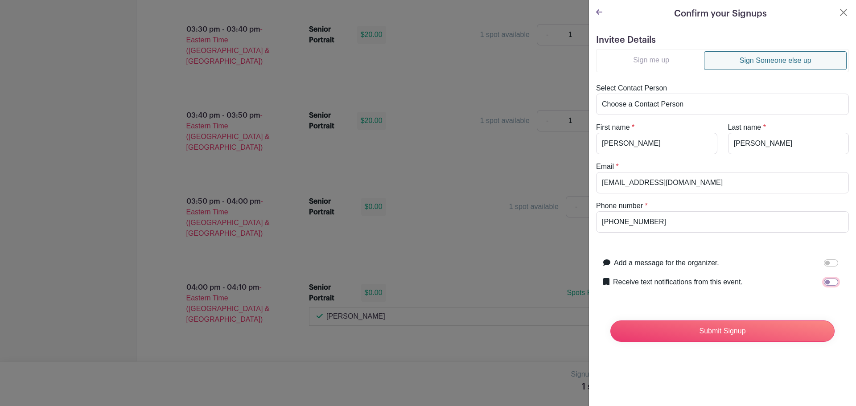
click at [826, 284] on input "Receive text notifications from this event." at bounding box center [831, 282] width 14 height 7
checkbox input "true"
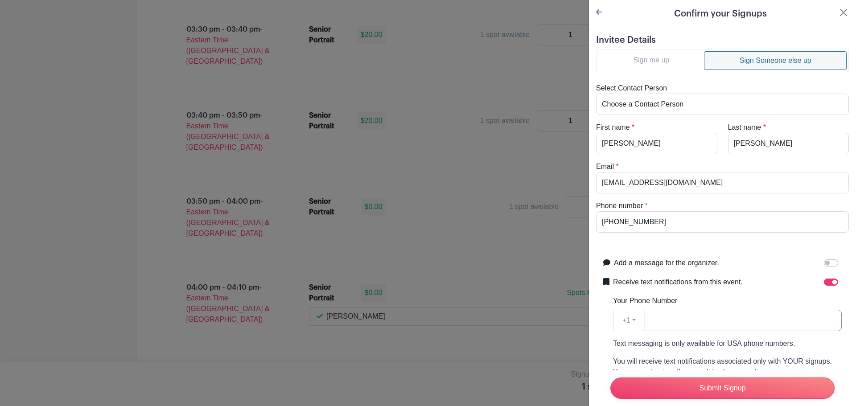
paste input "603-547-5270"
type input "603-547-5270"
click at [736, 384] on input "Submit Signup" at bounding box center [722, 388] width 224 height 21
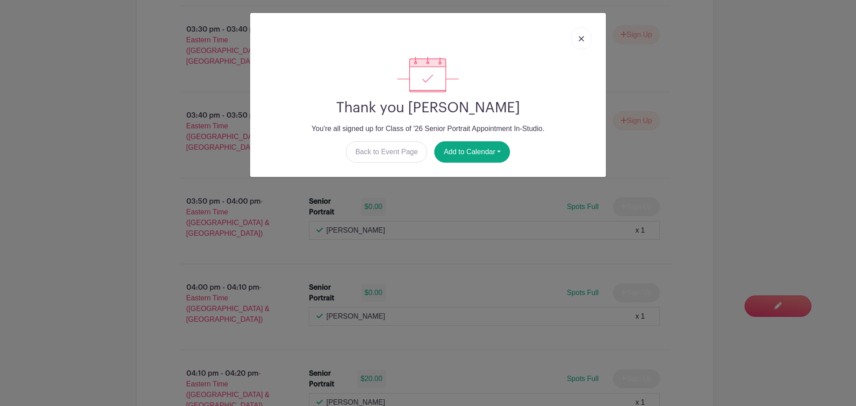
click at [583, 43] on link at bounding box center [581, 38] width 21 height 22
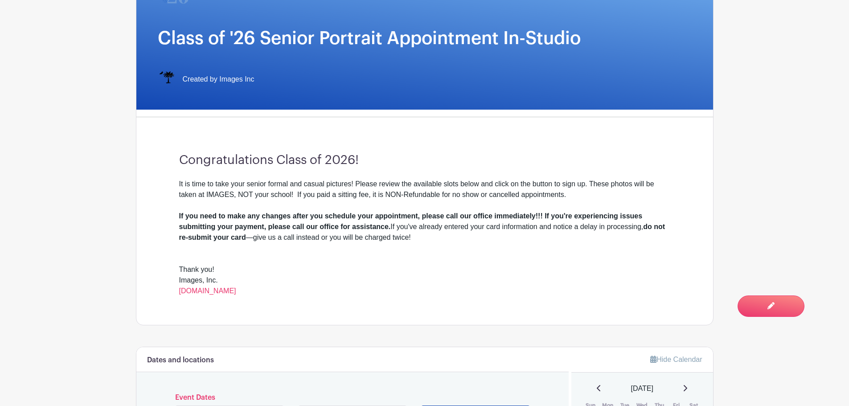
scroll to position [0, 0]
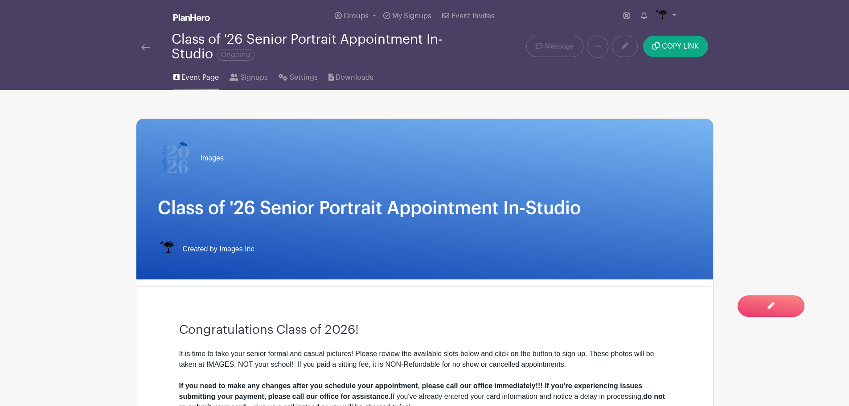
drag, startPoint x: 138, startPoint y: 49, endPoint x: 141, endPoint y: 44, distance: 5.8
click at [138, 49] on div "Class of '26 Senior Portrait Appointment In-Studio Ongoing" at bounding box center [304, 46] width 337 height 29
click at [142, 45] on img at bounding box center [145, 47] width 9 height 6
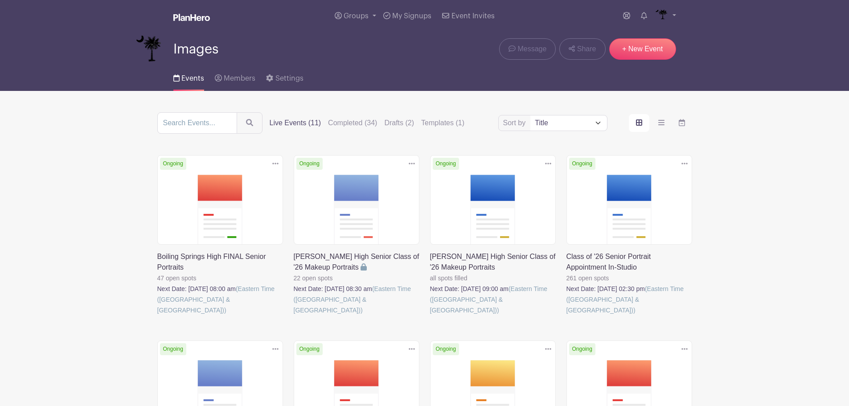
click at [294, 316] on link at bounding box center [294, 316] width 0 height 0
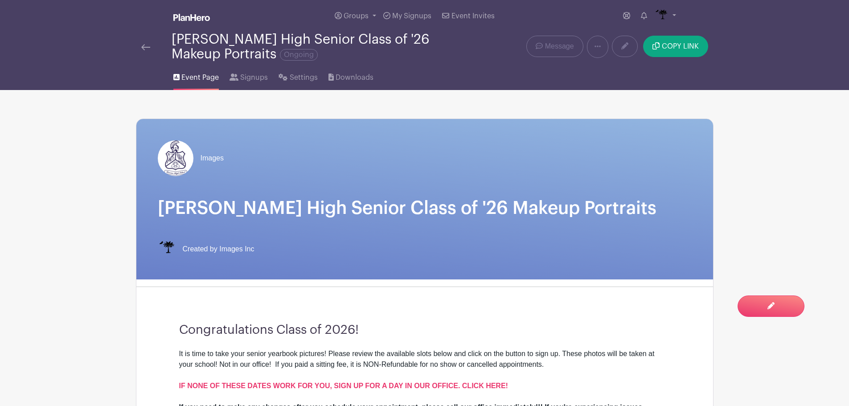
click at [151, 44] on div at bounding box center [156, 46] width 30 height 11
click at [145, 50] on img at bounding box center [145, 47] width 9 height 6
